Goal: Navigation & Orientation: Find specific page/section

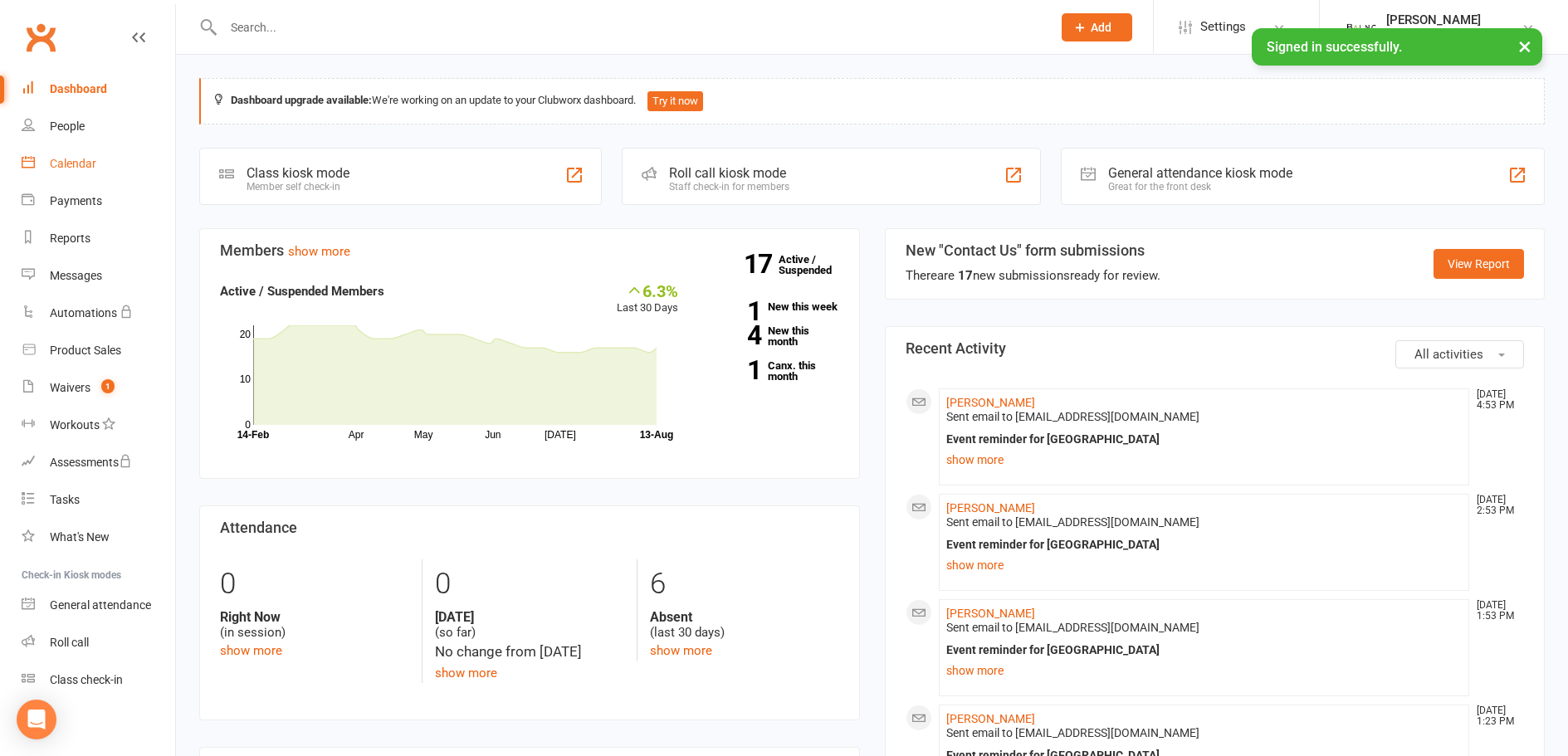
click at [82, 163] on div "Calendar" at bounding box center [72, 164] width 47 height 13
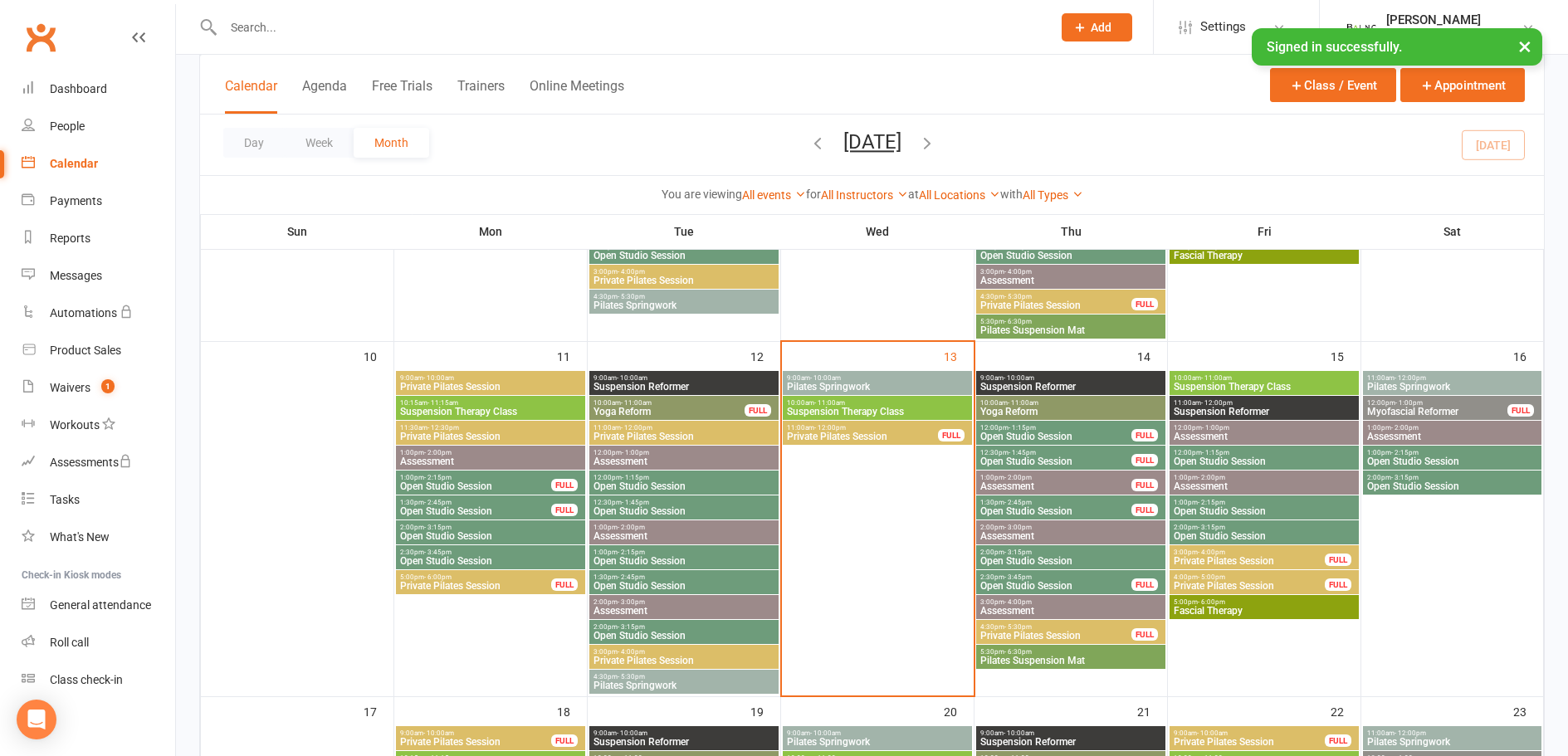
scroll to position [746, 0]
click at [1090, 428] on span "12:00pm - 1:15pm" at bounding box center [1055, 427] width 152 height 8
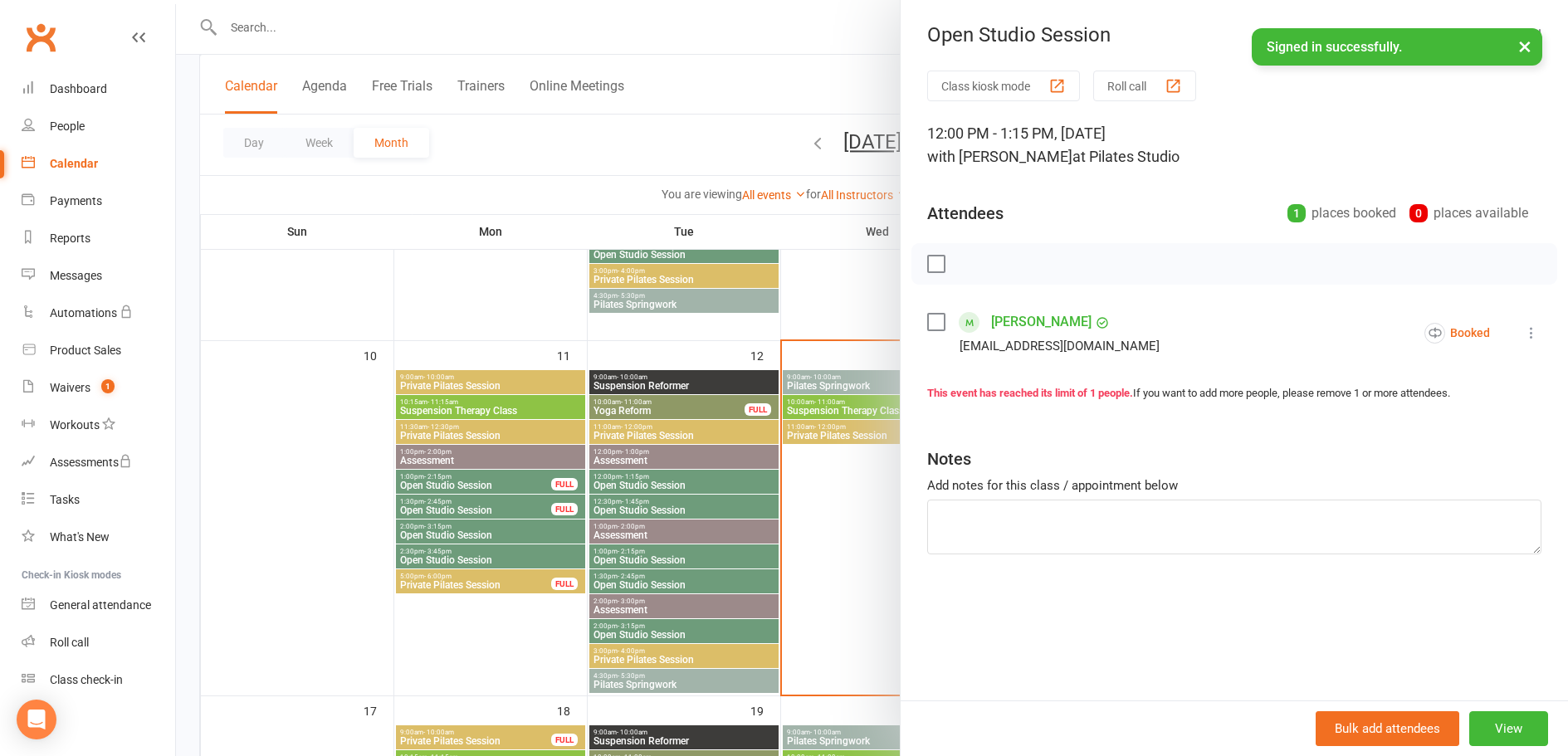
click at [1531, 46] on button "×" at bounding box center [1524, 46] width 30 height 35
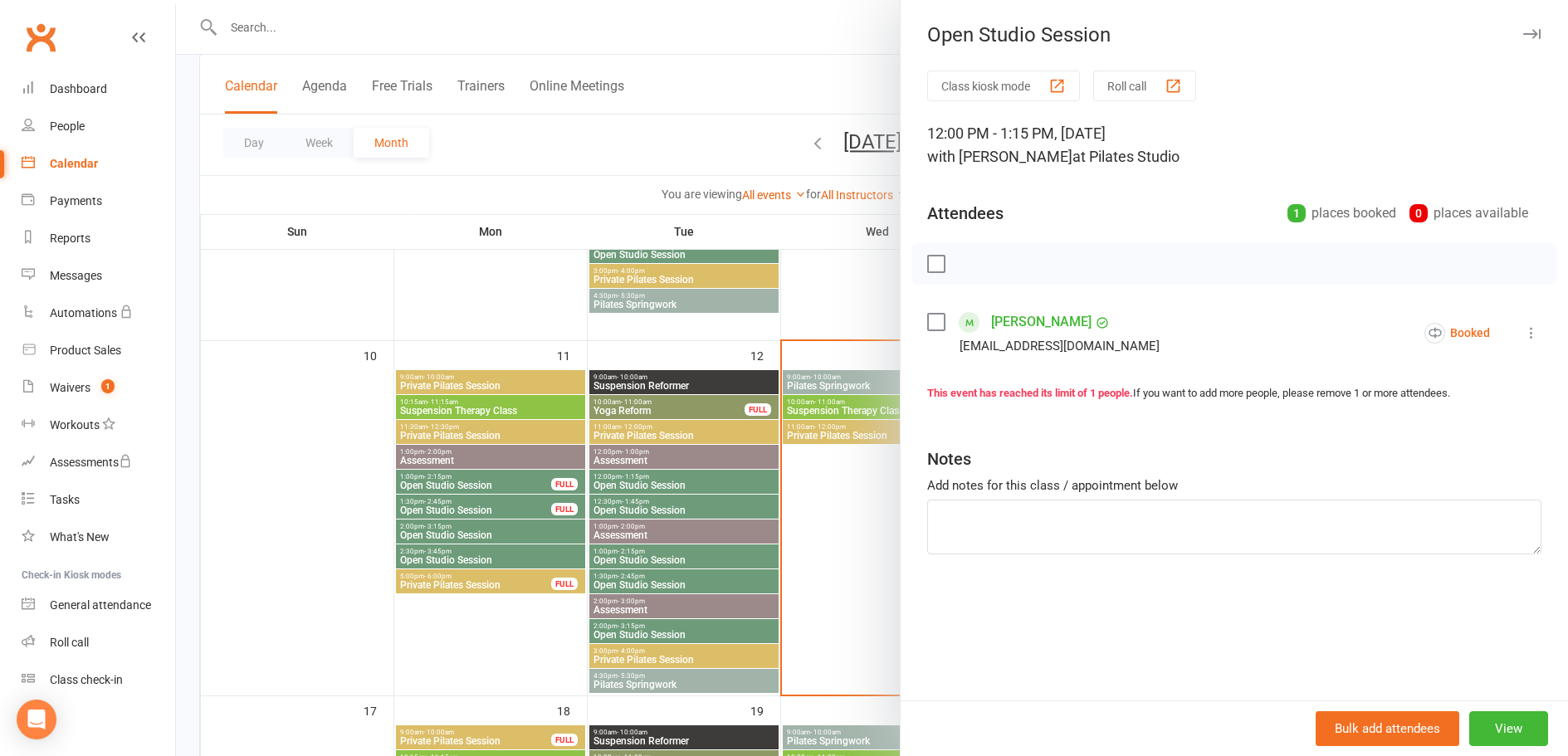
click at [826, 83] on div at bounding box center [872, 378] width 1392 height 756
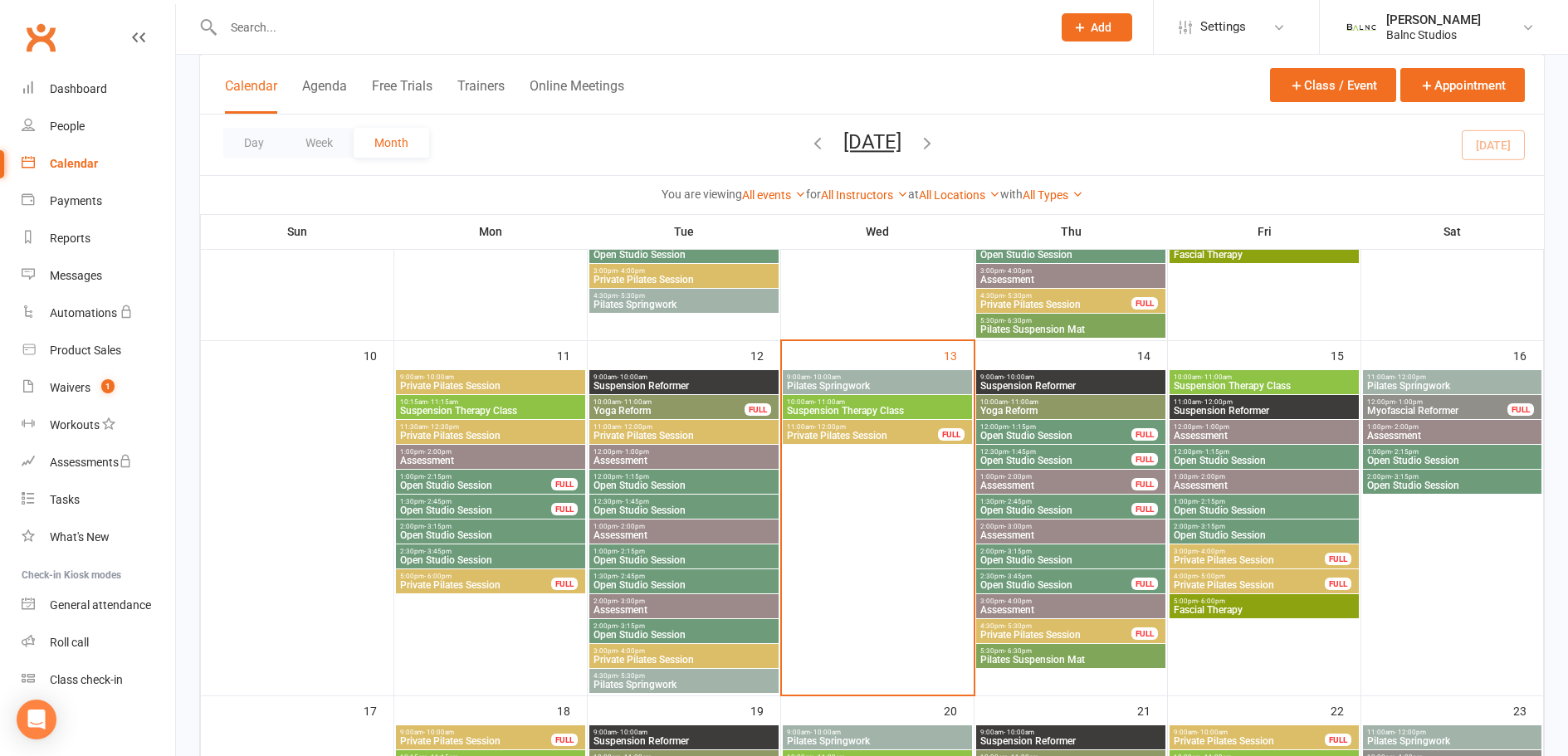
click at [1091, 450] on span "12:30pm - 1:45pm" at bounding box center [1055, 451] width 152 height 8
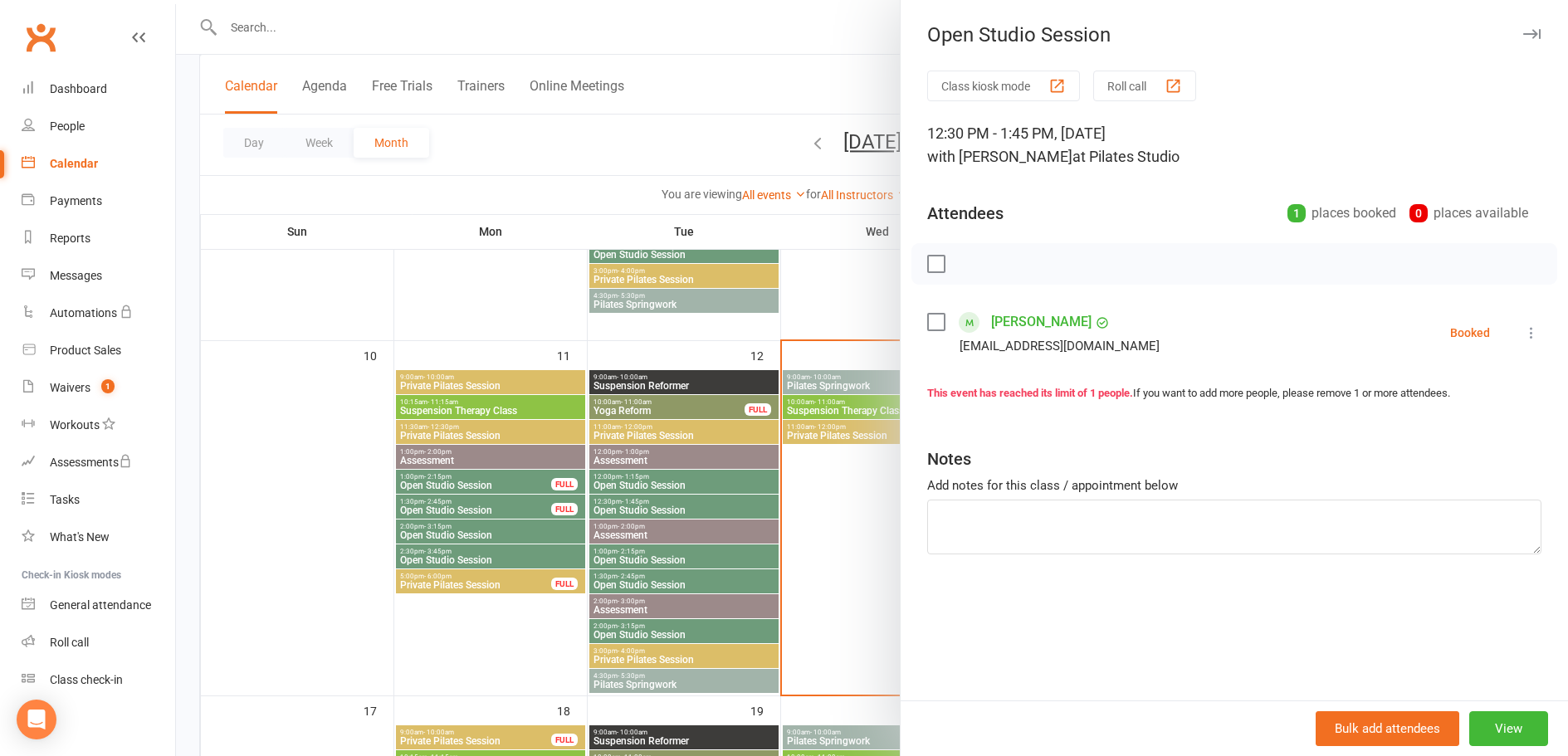
click at [794, 89] on div at bounding box center [872, 378] width 1392 height 756
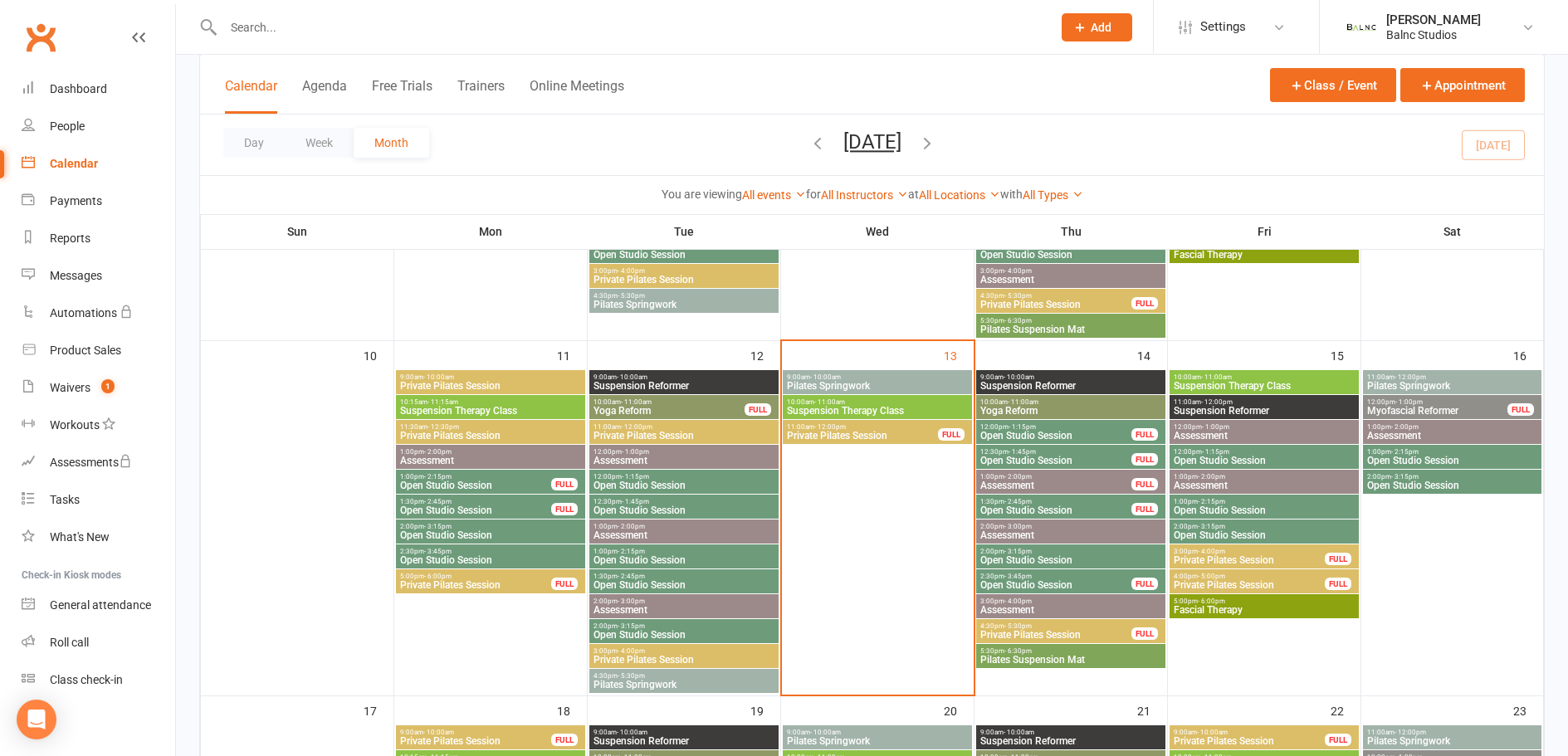
click at [1094, 481] on span "Assessment" at bounding box center [1055, 485] width 152 height 10
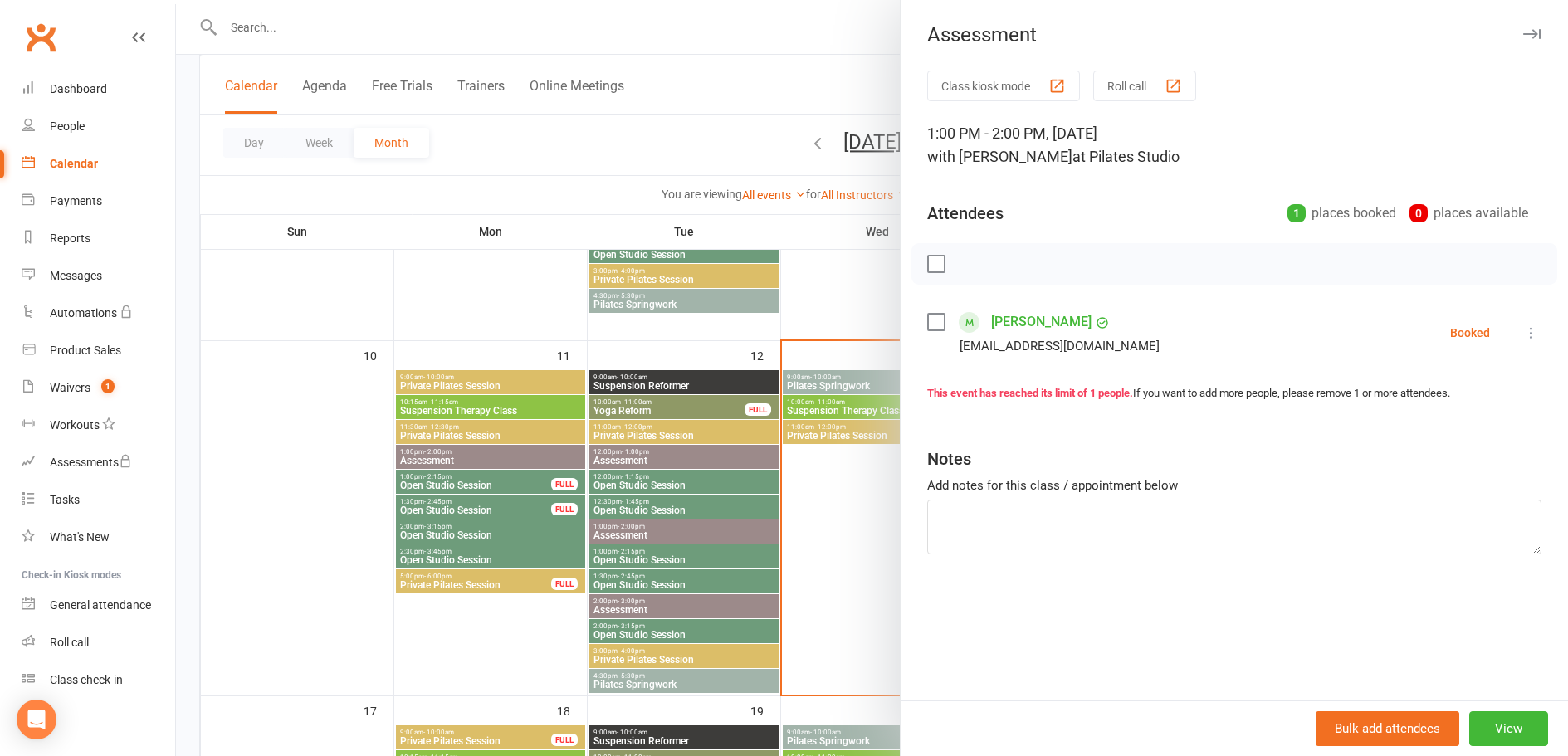
click at [775, 83] on div at bounding box center [872, 378] width 1392 height 756
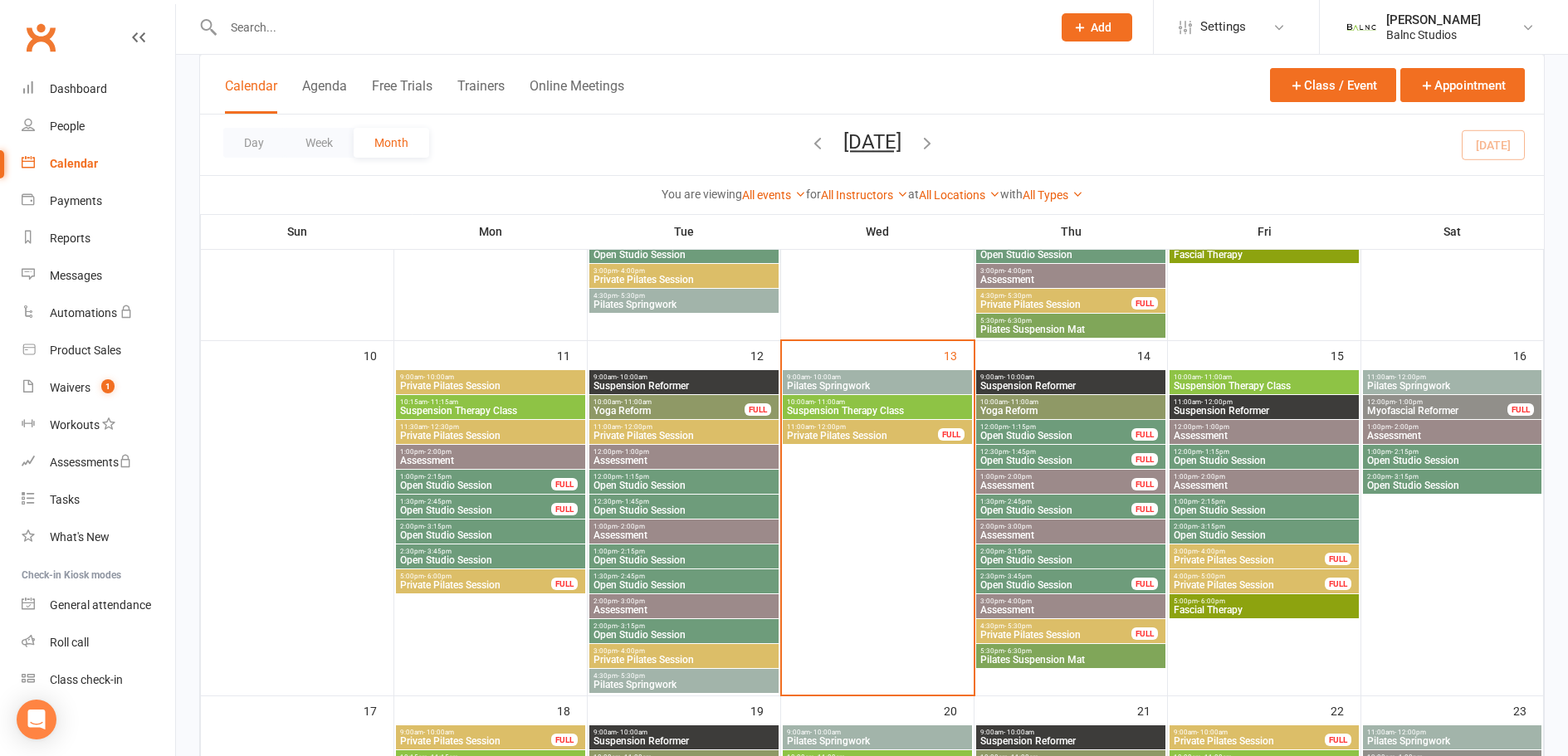
click at [1066, 506] on span "Open Studio Session" at bounding box center [1055, 510] width 152 height 10
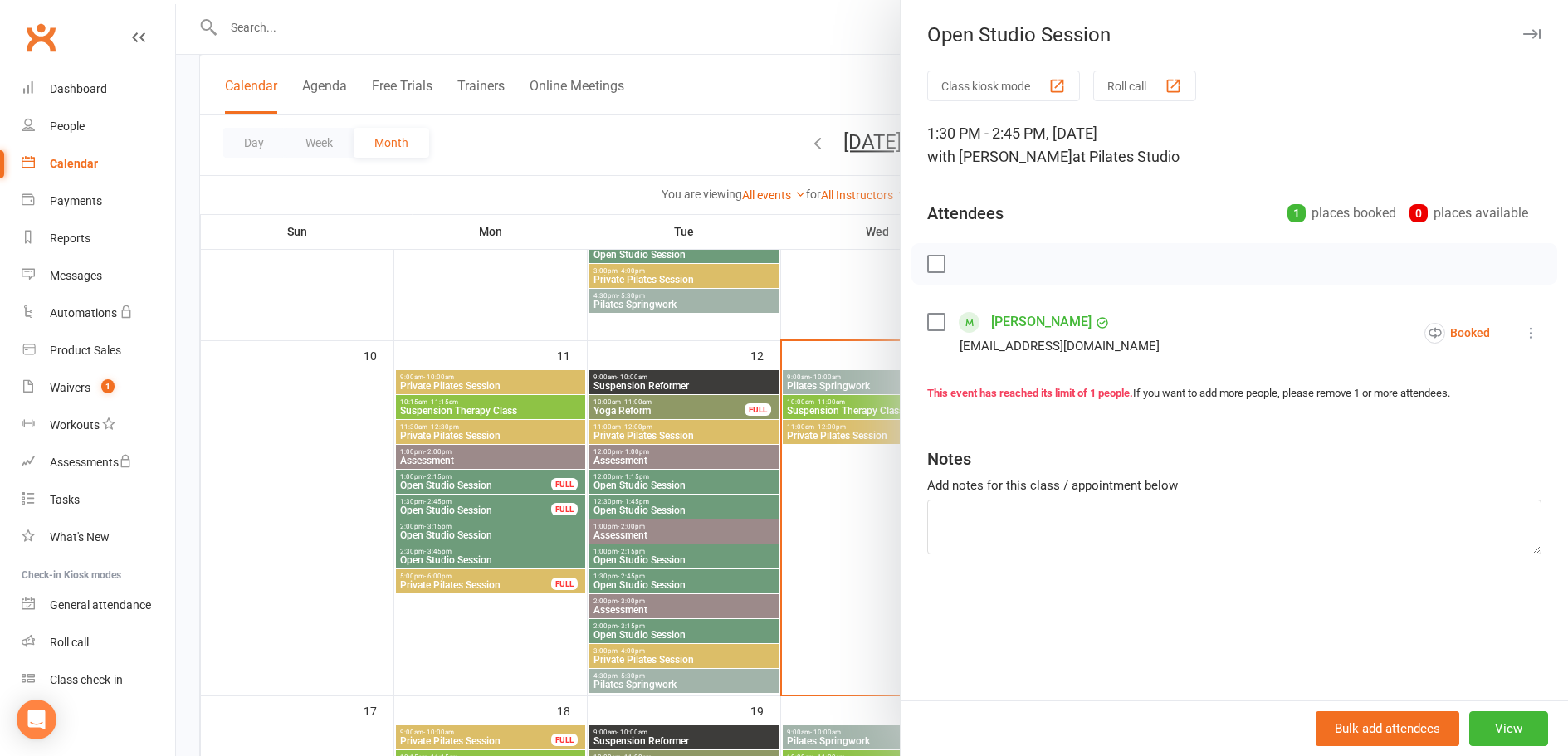
click at [790, 88] on div at bounding box center [872, 378] width 1392 height 756
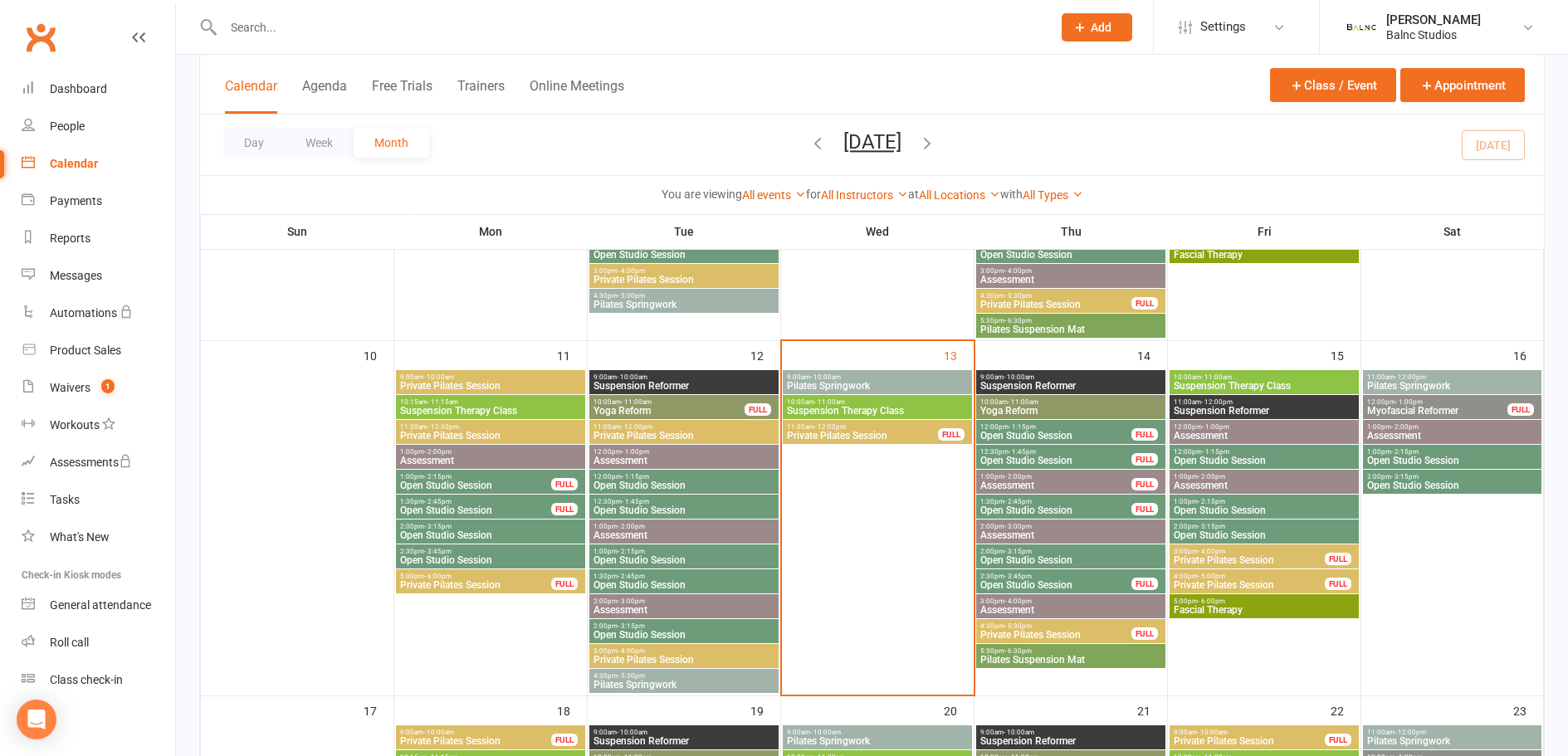
click at [1086, 586] on span "Open Studio Session" at bounding box center [1055, 585] width 152 height 10
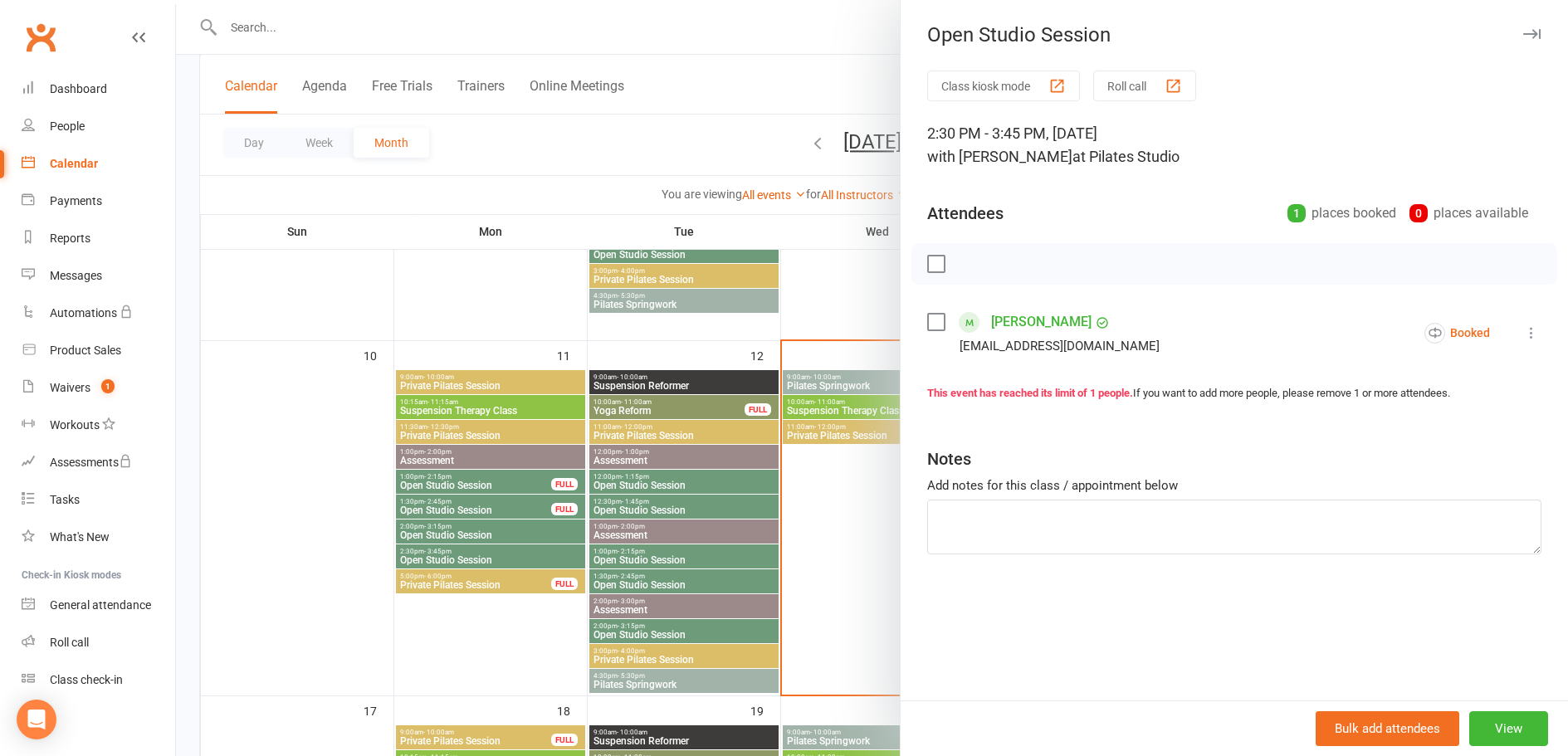
click at [757, 83] on div at bounding box center [872, 378] width 1392 height 756
